Goal: Task Accomplishment & Management: Use online tool/utility

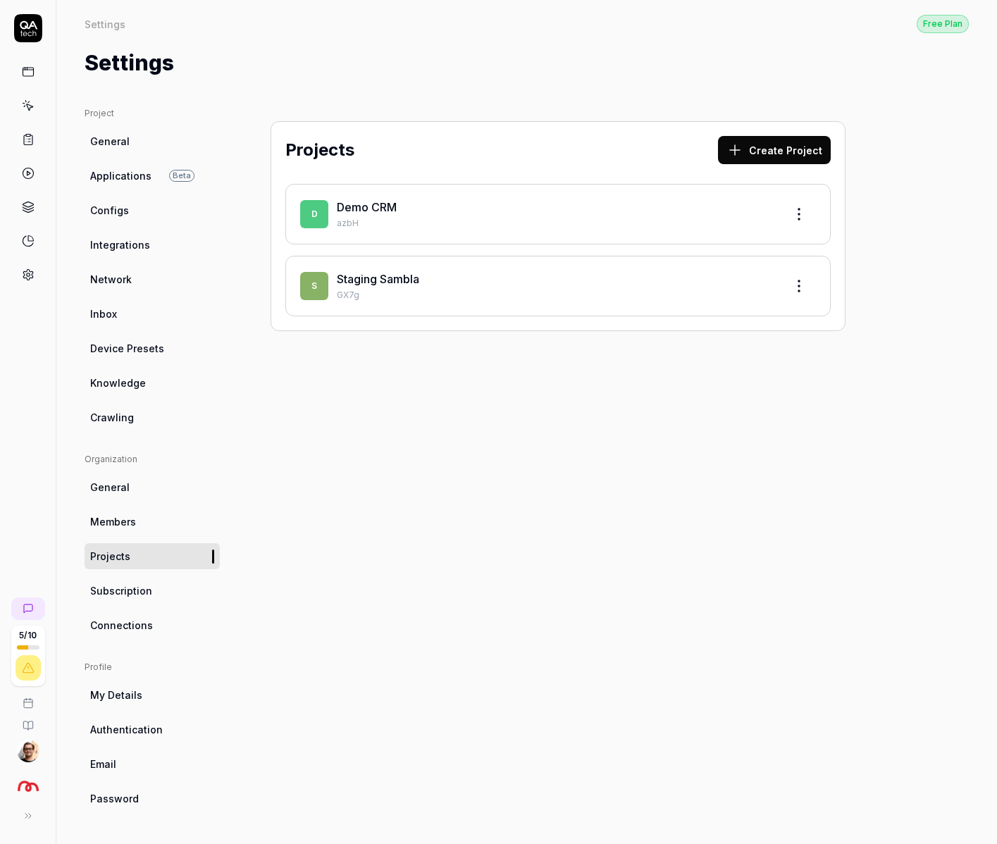
click at [22, 108] on icon at bounding box center [28, 105] width 13 height 13
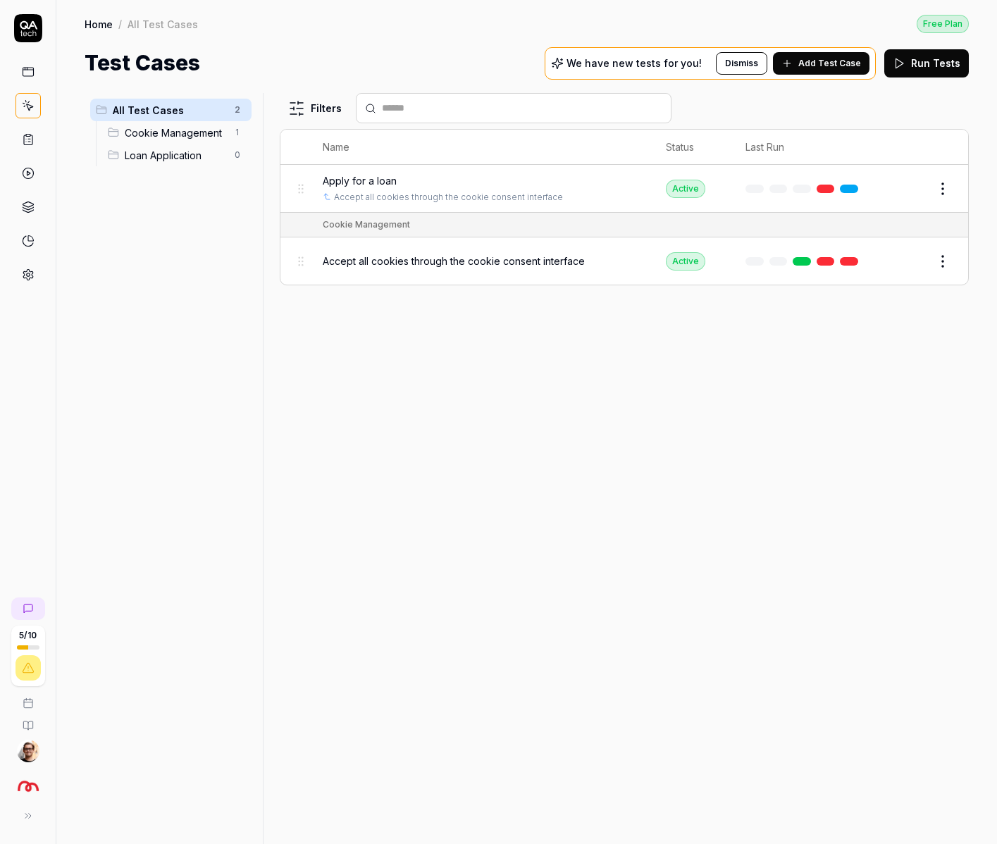
click at [29, 82] on link at bounding box center [28, 71] width 25 height 25
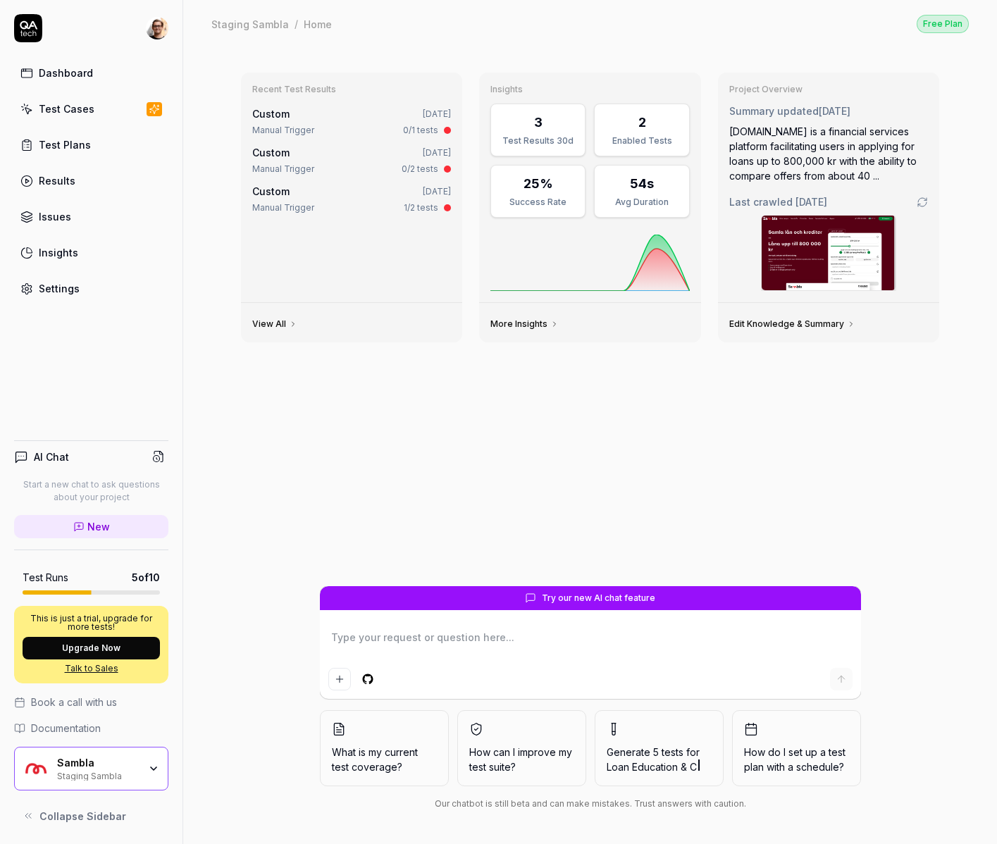
click at [71, 178] on div "Results" at bounding box center [57, 180] width 37 height 15
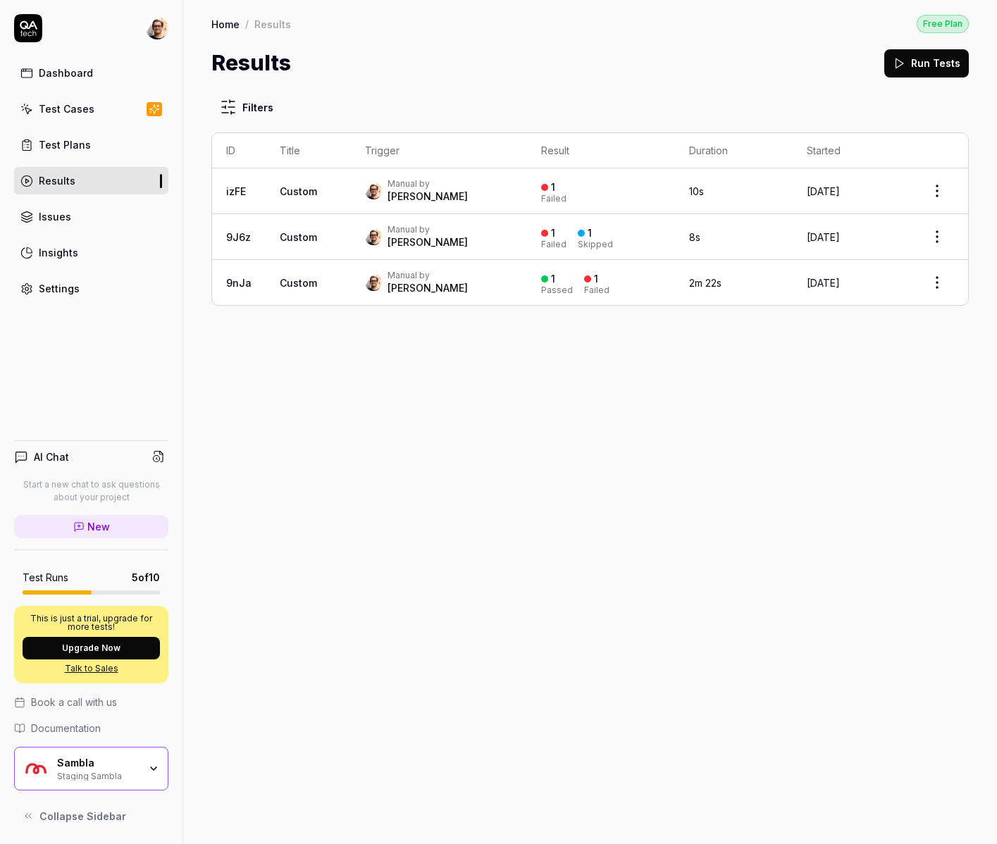
click at [77, 108] on div "Test Cases" at bounding box center [67, 108] width 56 height 15
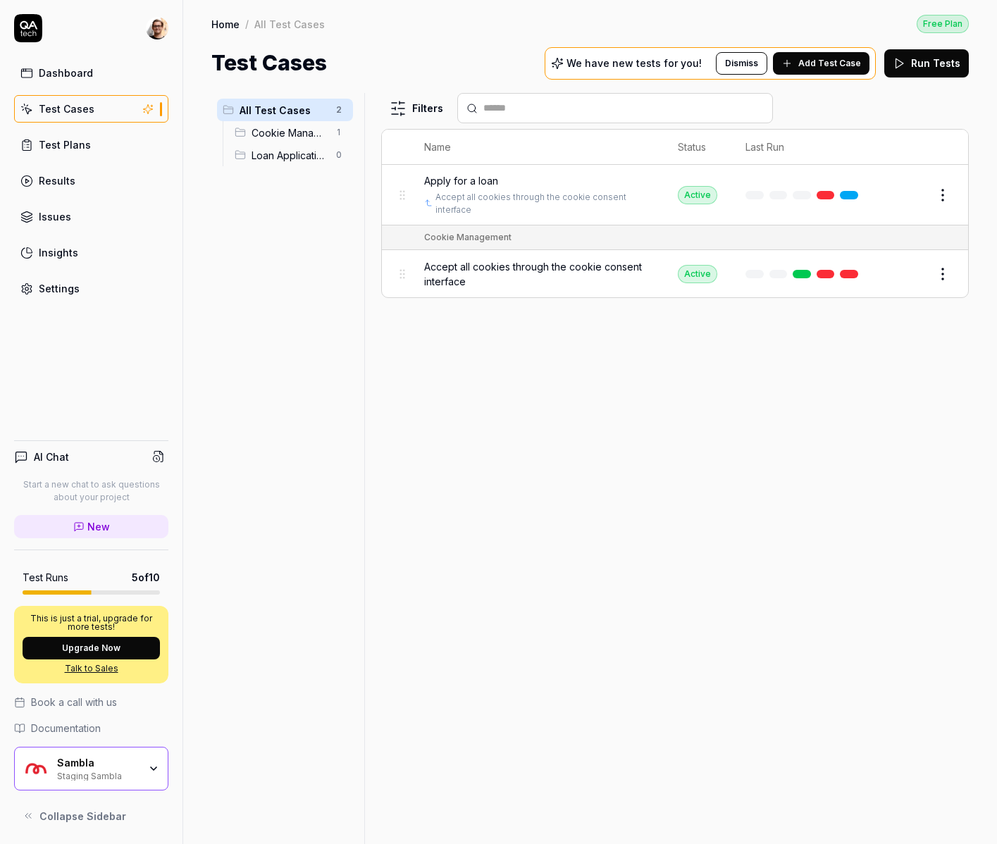
click at [912, 190] on button "Edit" at bounding box center [909, 195] width 34 height 23
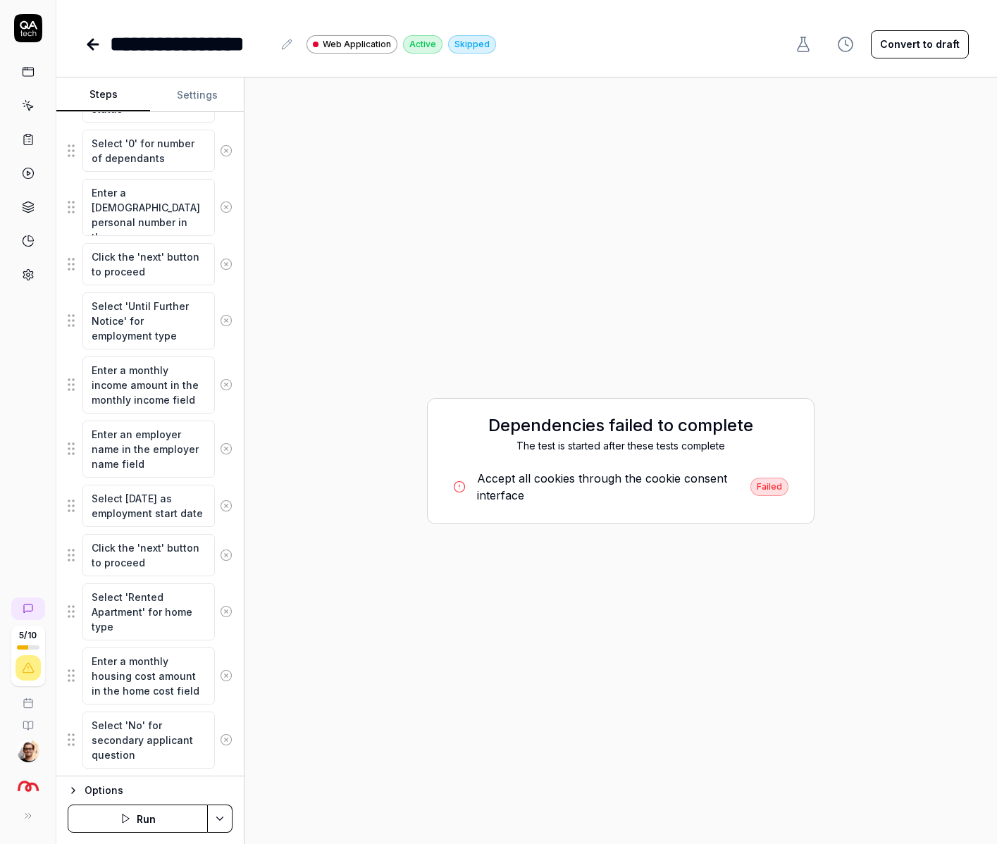
scroll to position [659, 0]
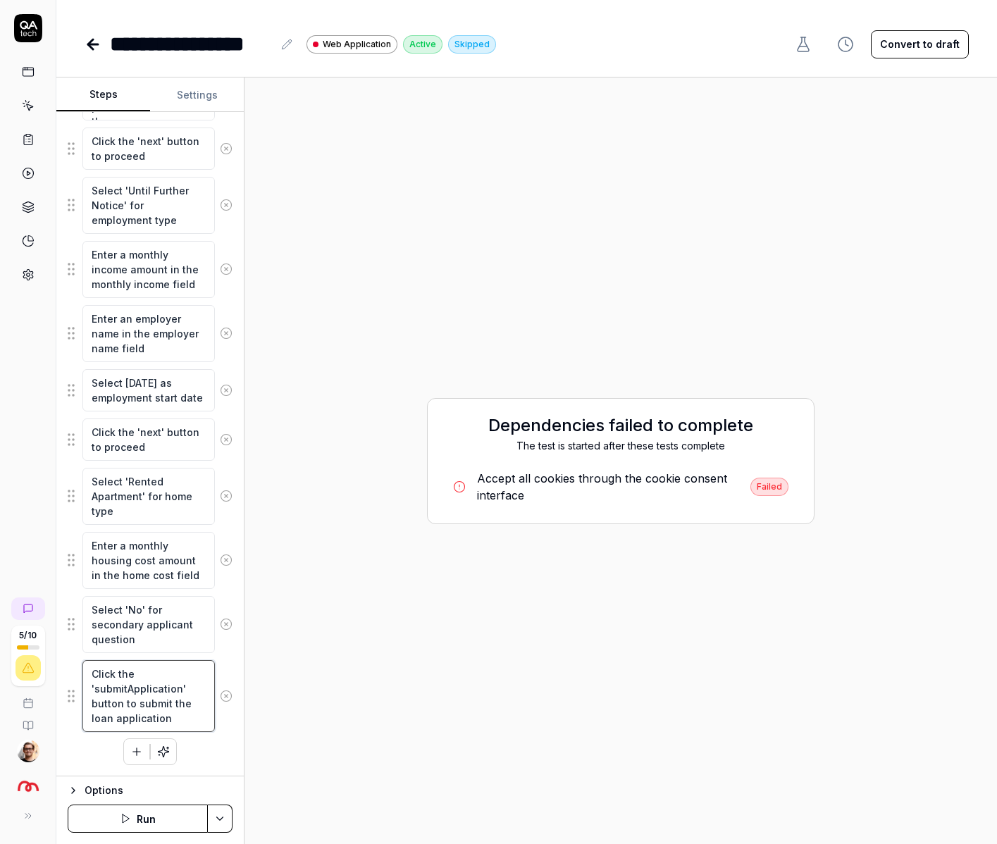
click at [144, 681] on textarea "Click the 'submitApplication' button to submit the loan application" at bounding box center [148, 696] width 132 height 72
type textarea "*"
type textarea "Click the '' button to submit the loan application"
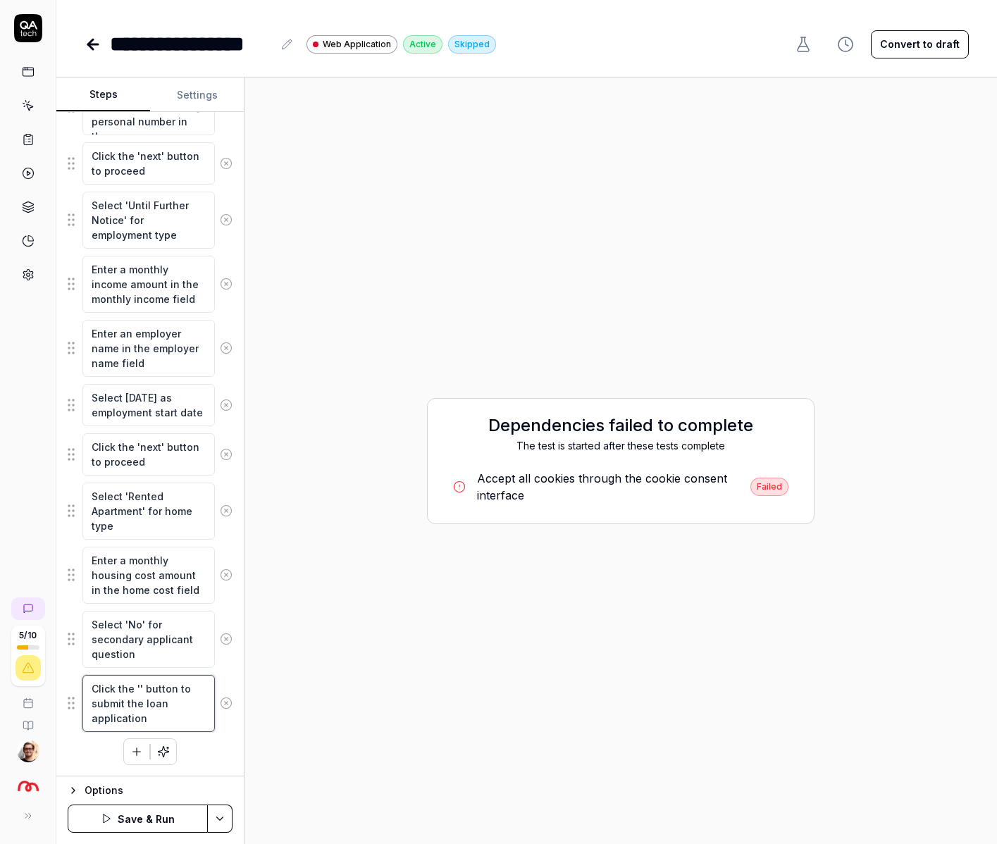
type textarea "*"
type textarea "Click the ' button to submit the loan application"
type textarea "*"
type textarea "Click the button to submit the loan application"
type textarea "*"
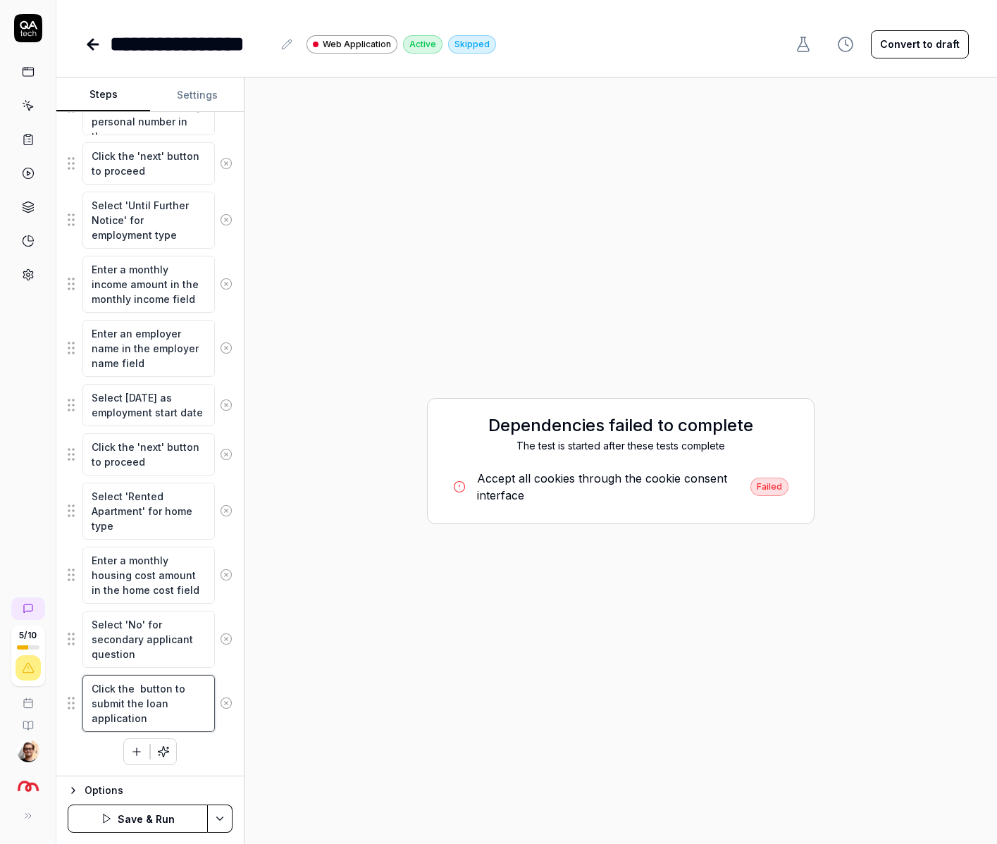
type textarea "Click the s button to submit the loan application"
type textarea "*"
type textarea "Click the su button to submit the loan application"
type textarea "*"
type textarea "Click the sum button to submit the loan application"
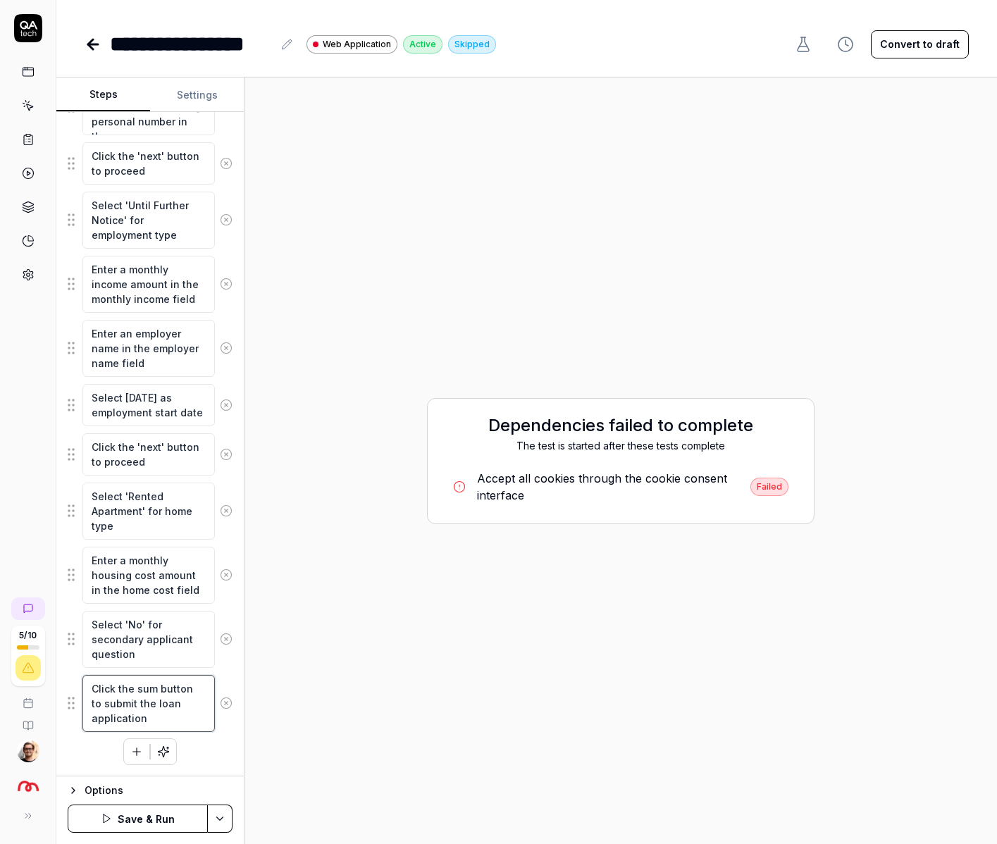
type textarea "*"
type textarea "Click the sub button to submit the loan application"
type textarea "*"
type textarea "Click the subm button to submit the loan application"
type textarea "*"
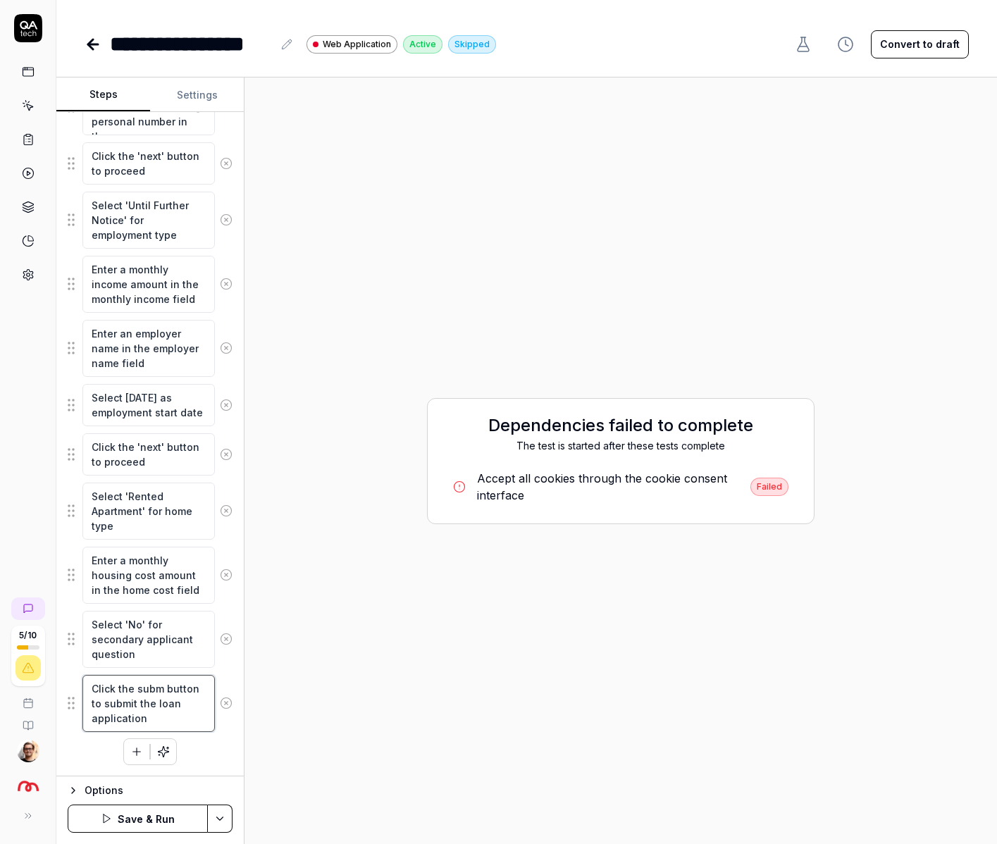
type textarea "Click the submi button to submit the loan application"
type textarea "*"
type textarea "Click the submit button to submit the loan application"
type textarea "*"
type textarea "Click the button to submit the loan application"
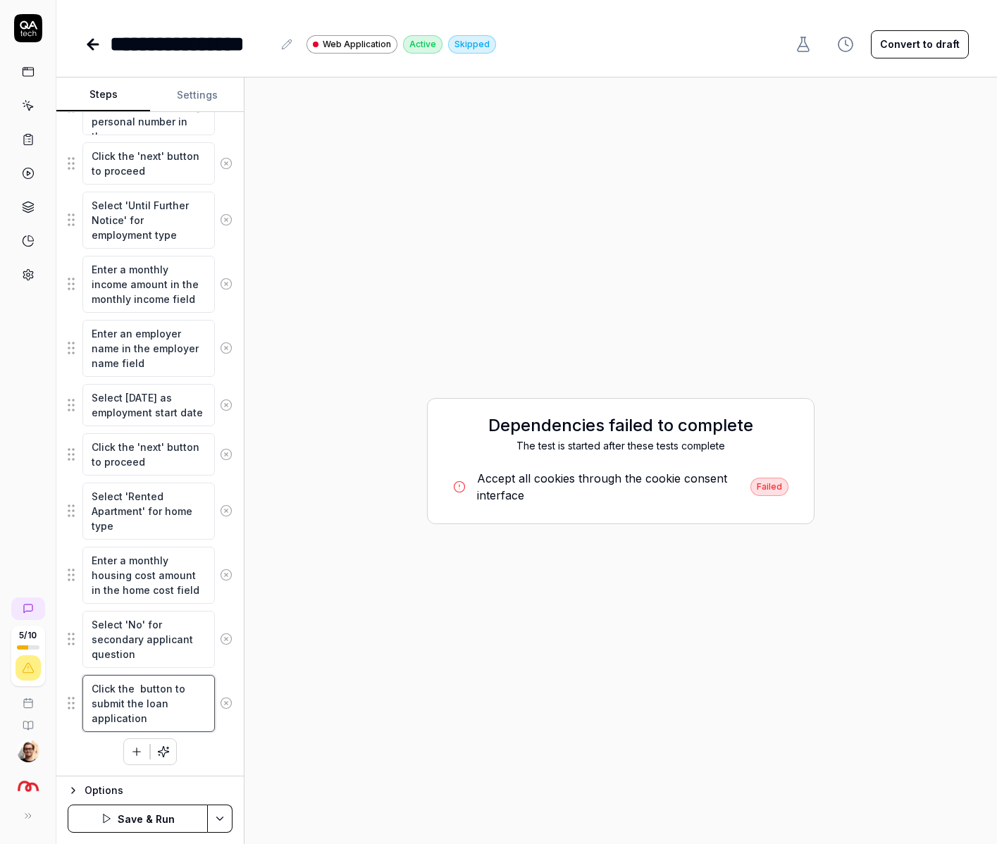
type textarea "*"
type textarea "Click the c button to submit the loan application"
type textarea "*"
type textarea "Click the ct button to submit the loan application"
type textarea "*"
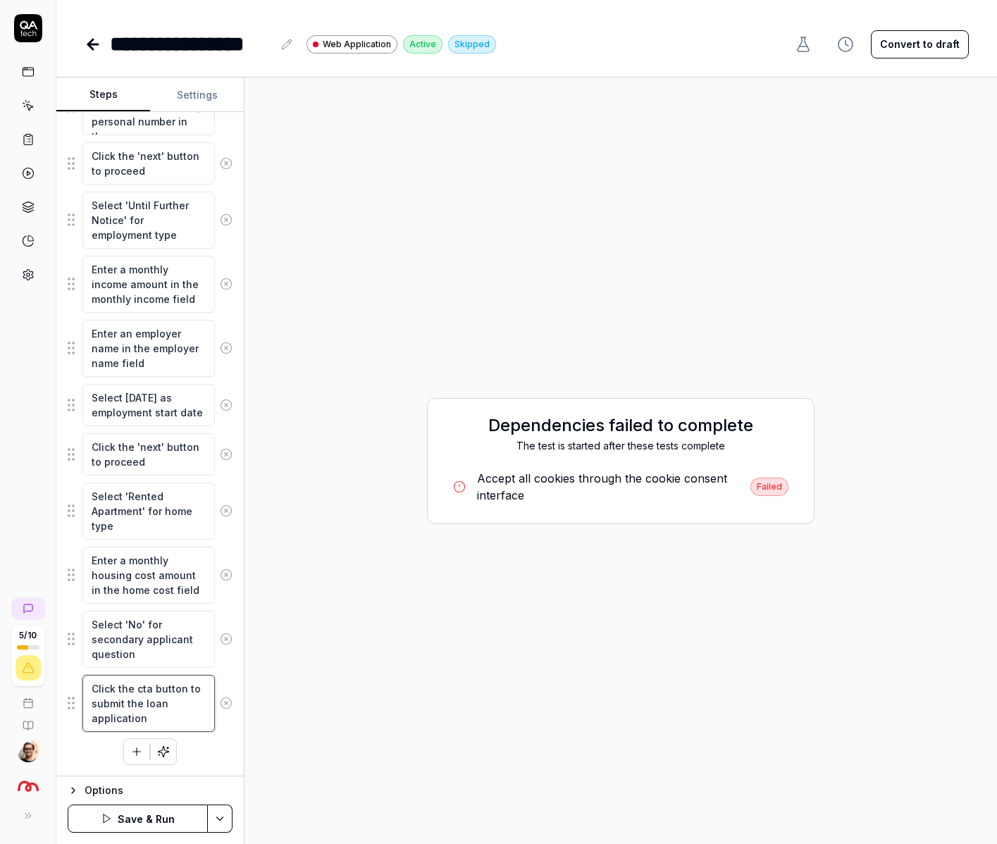
type textarea "Click the cta button to submit the loan application"
click at [163, 826] on button "Save & Run" at bounding box center [138, 819] width 140 height 28
click at [491, 478] on div "Accept all cookies through the cookie consent interface" at bounding box center [604, 487] width 254 height 34
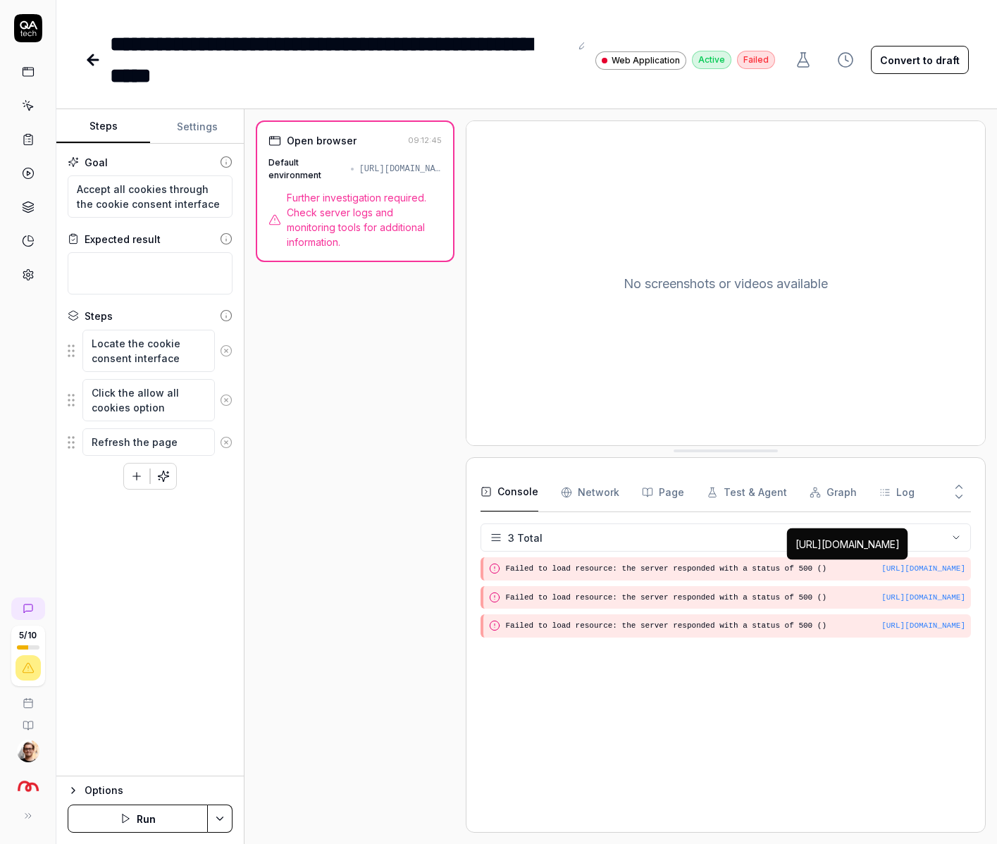
click at [881, 569] on div "[URL][DOMAIN_NAME]" at bounding box center [923, 569] width 84 height 12
click at [359, 175] on div "[URL][DOMAIN_NAME]" at bounding box center [400, 169] width 82 height 13
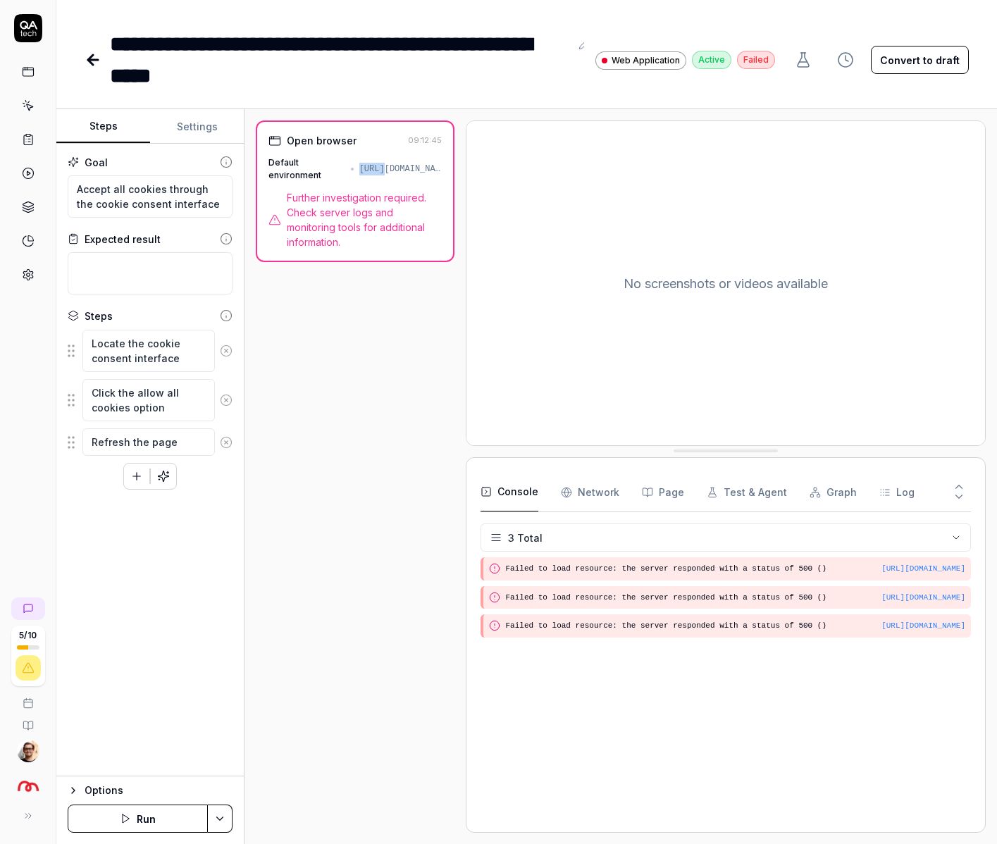
click at [359, 172] on div "[URL][DOMAIN_NAME]" at bounding box center [400, 169] width 82 height 13
copy div "[URL][DOMAIN_NAME]"
type textarea "*"
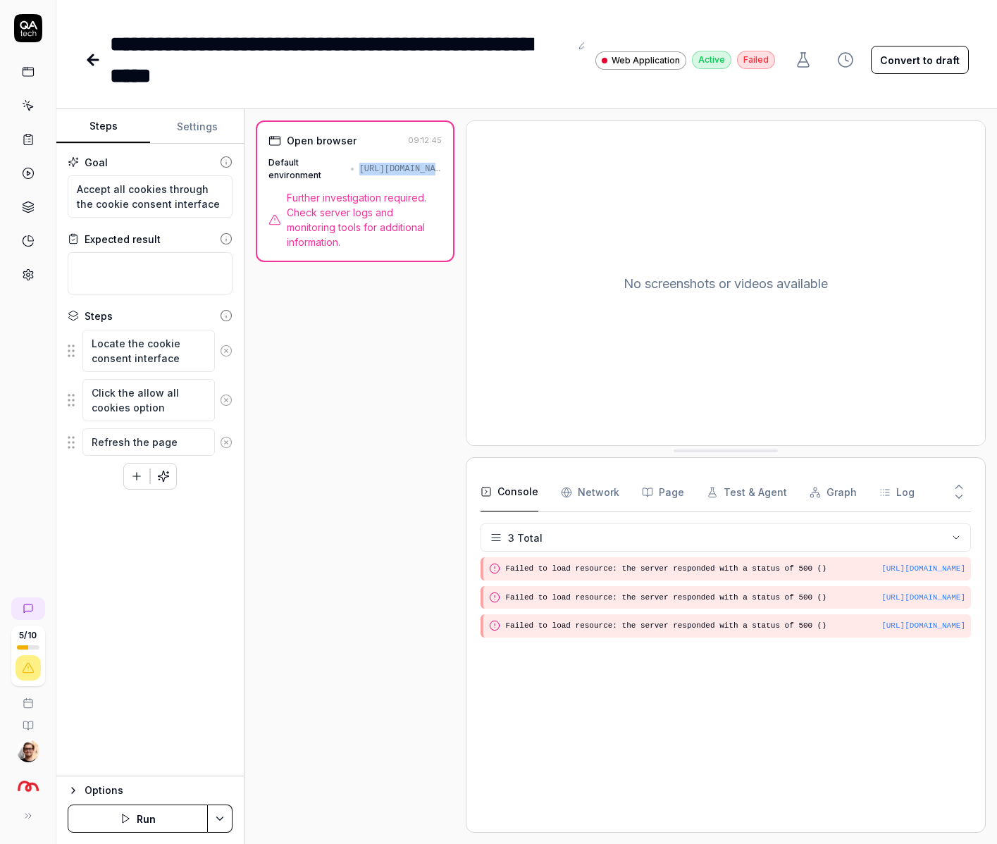
click at [316, 223] on span "Further investigation required. Check server logs and monitoring tools for addi…" at bounding box center [364, 219] width 155 height 59
click at [27, 279] on icon at bounding box center [28, 274] width 13 height 13
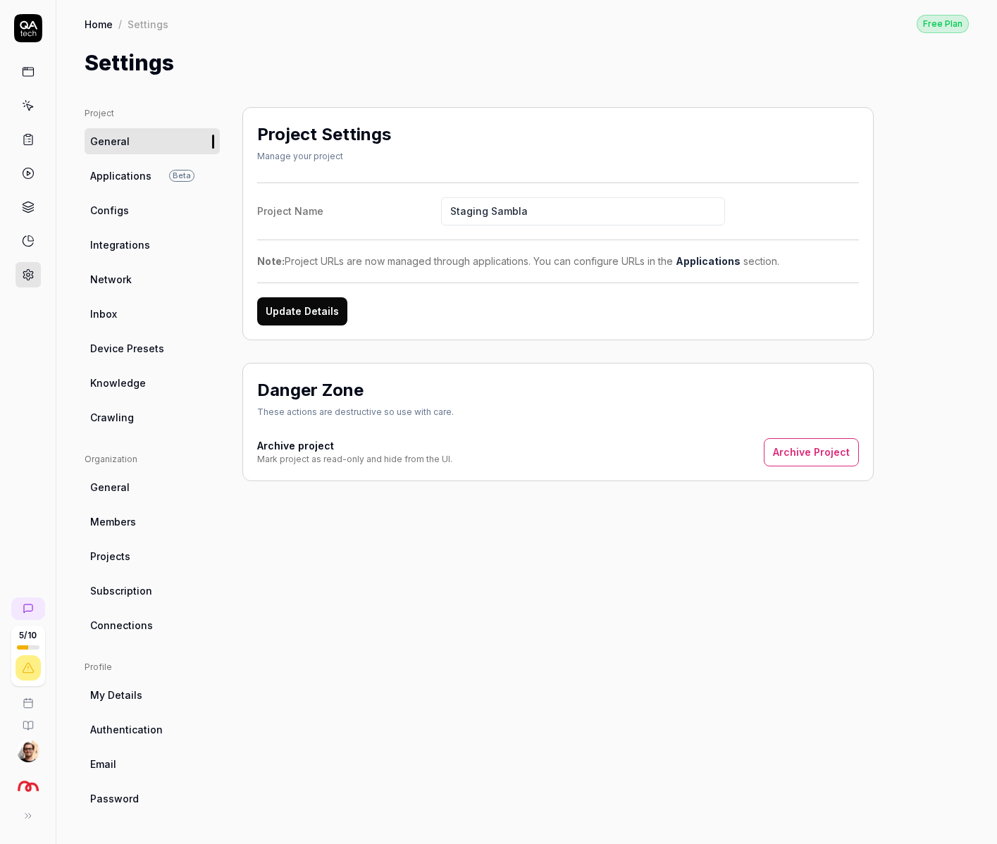
click at [27, 98] on link at bounding box center [28, 105] width 25 height 25
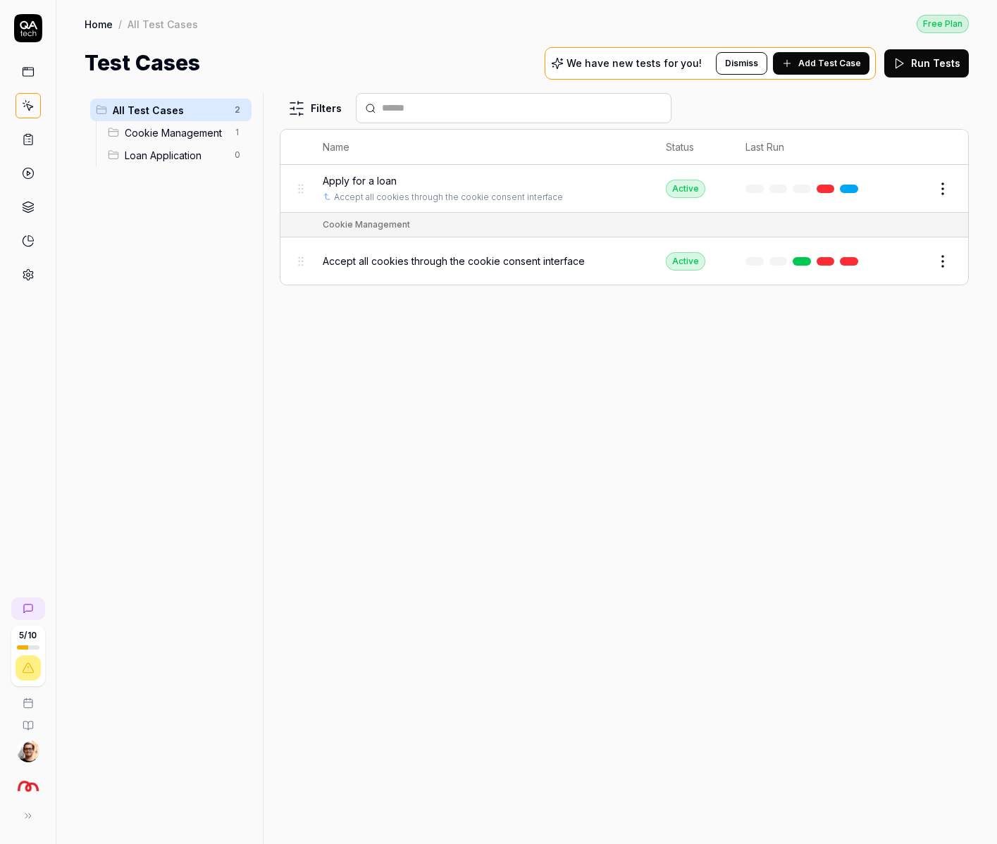
click at [30, 282] on link at bounding box center [28, 274] width 25 height 25
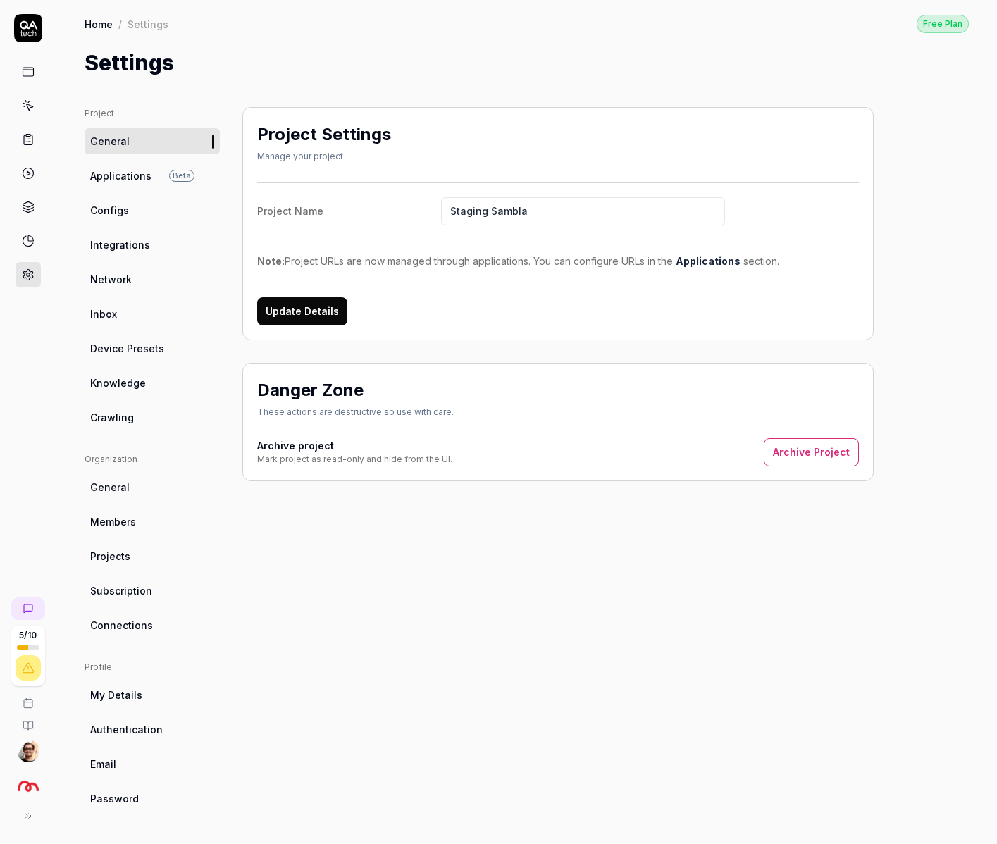
click at [142, 272] on link "Network" at bounding box center [152, 279] width 135 height 26
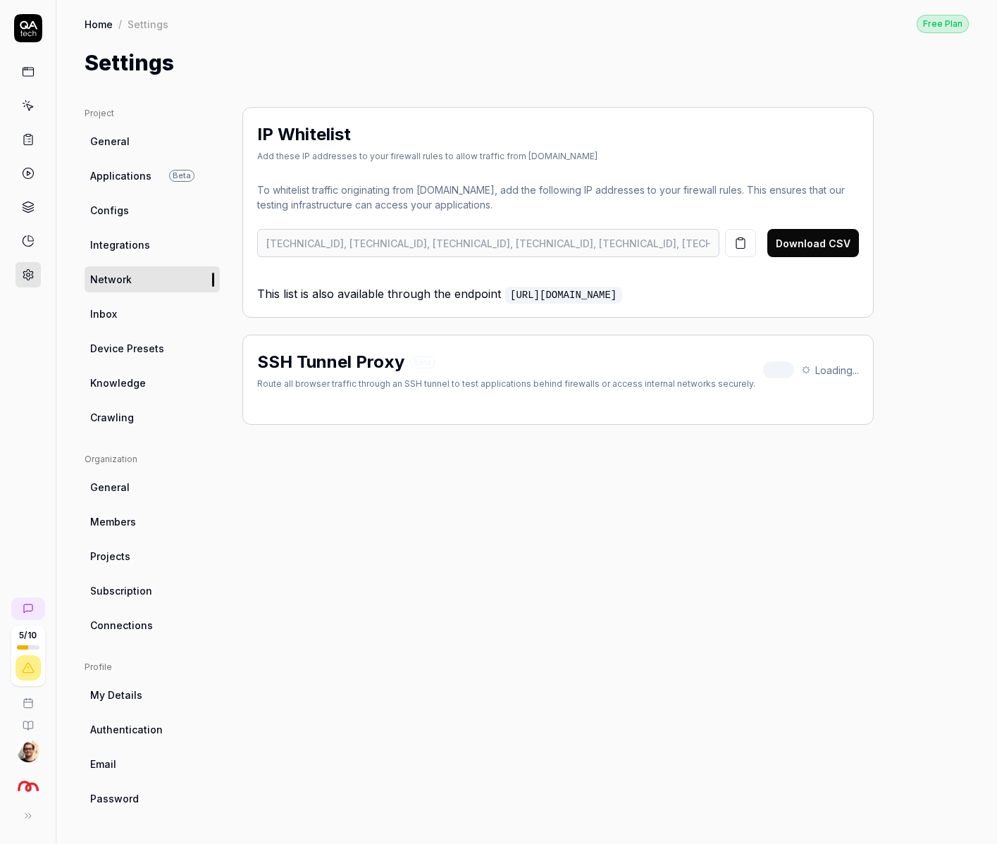
click at [142, 337] on link "Device Presets" at bounding box center [152, 348] width 135 height 26
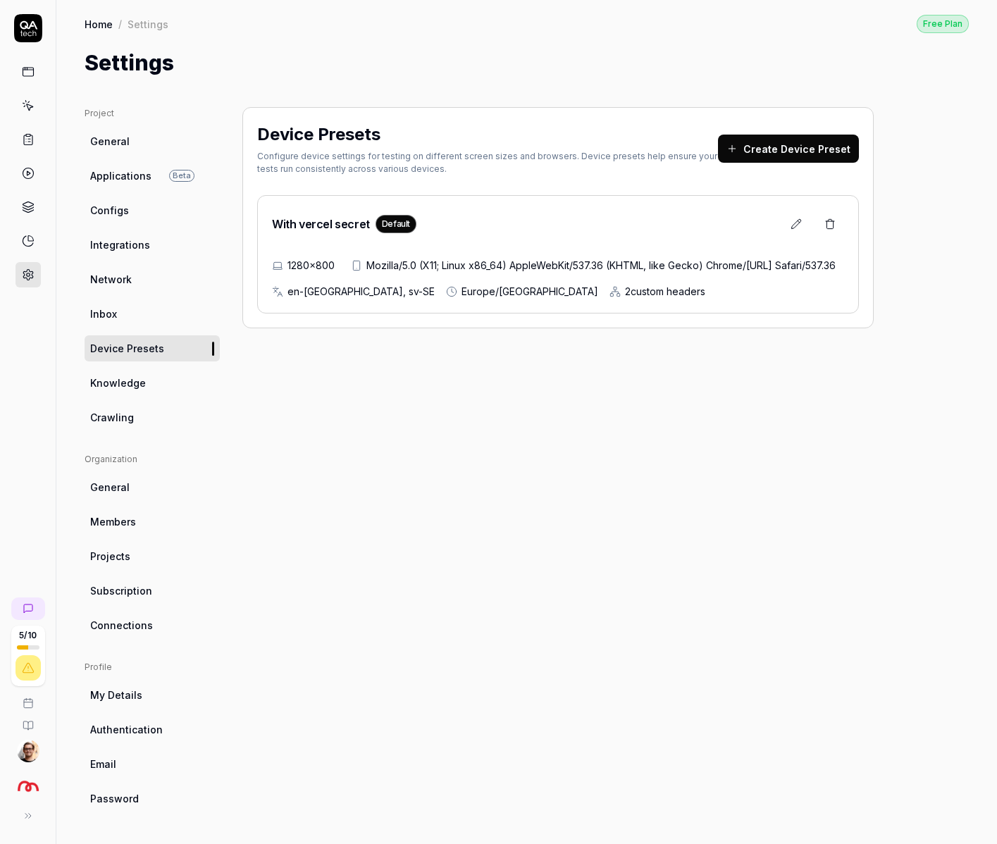
click at [625, 299] on span "2 custom header s" at bounding box center [665, 291] width 80 height 15
